Goal: Information Seeking & Learning: Learn about a topic

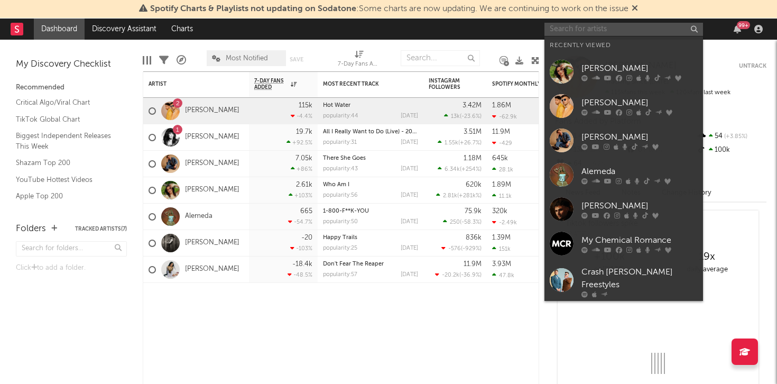
click at [561, 32] on input "text" at bounding box center [623, 29] width 158 height 13
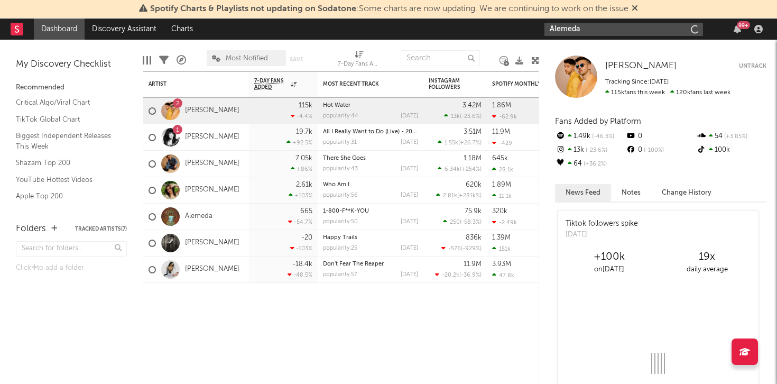
type input "Alemeda"
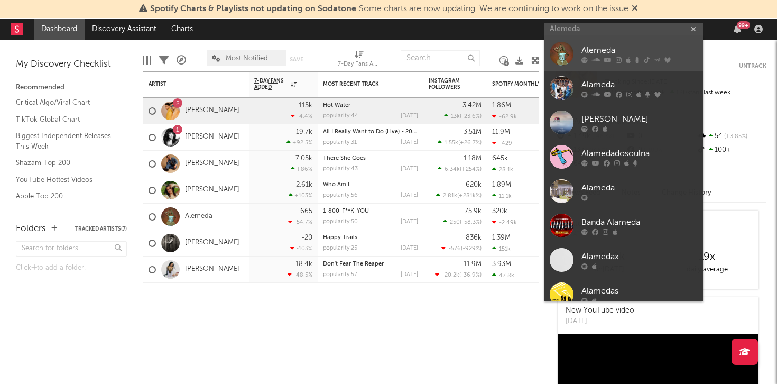
click at [556, 49] on div at bounding box center [561, 54] width 24 height 24
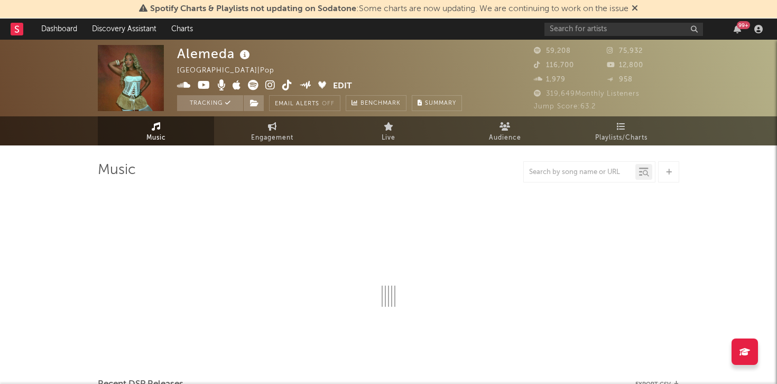
select select "6m"
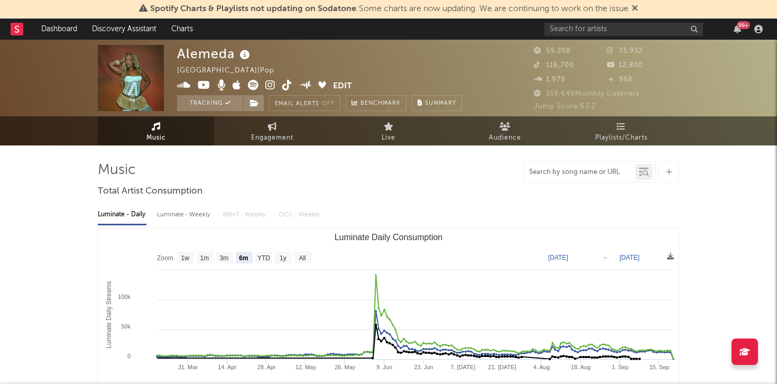
click at [595, 170] on input "text" at bounding box center [579, 172] width 111 height 8
type input "1-800"
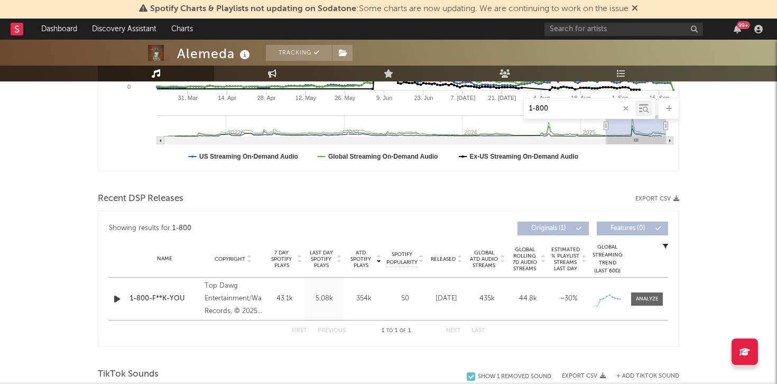
scroll to position [275, 0]
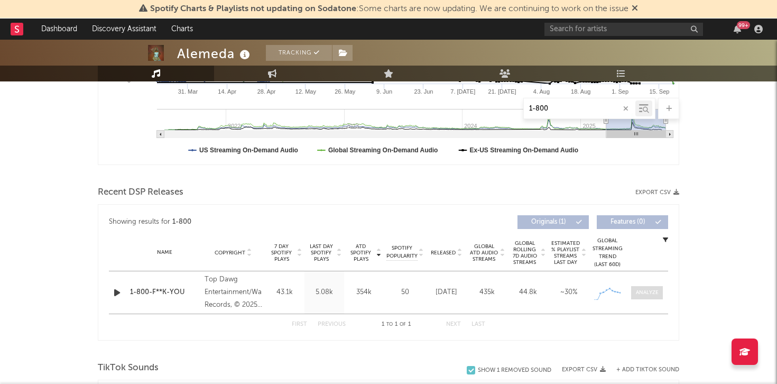
click at [646, 293] on div at bounding box center [647, 292] width 23 height 8
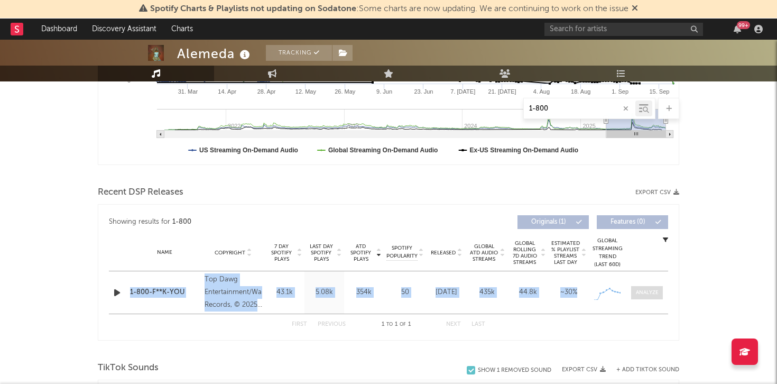
click at [646, 293] on div at bounding box center [647, 292] width 23 height 8
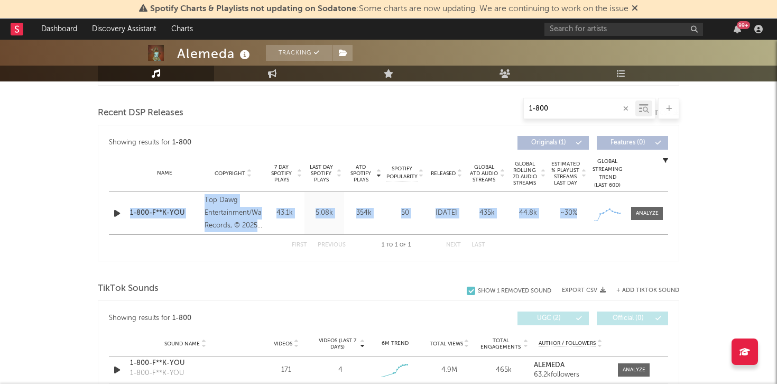
scroll to position [353, 0]
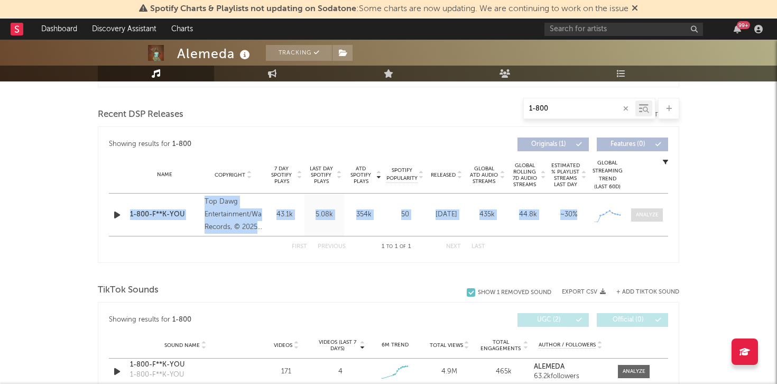
click at [651, 217] on div at bounding box center [647, 215] width 23 height 8
select select "1w"
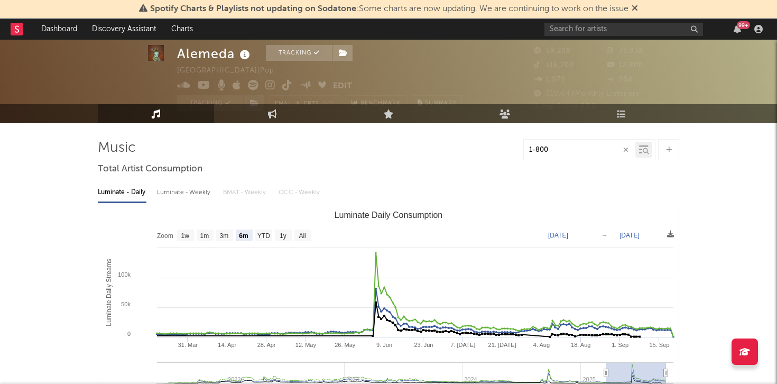
scroll to position [24, 0]
